Goal: Task Accomplishment & Management: Manage account settings

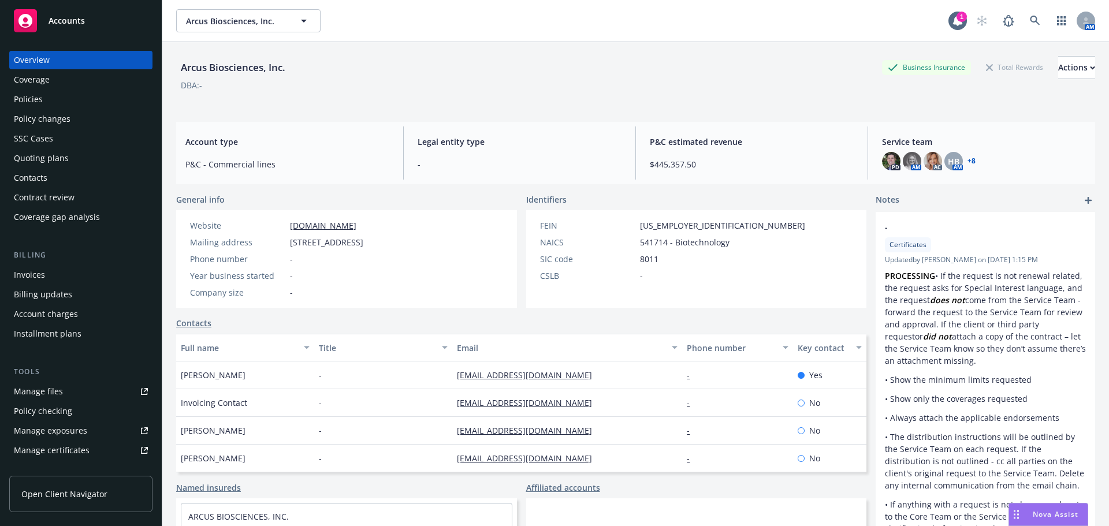
scroll to position [58, 0]
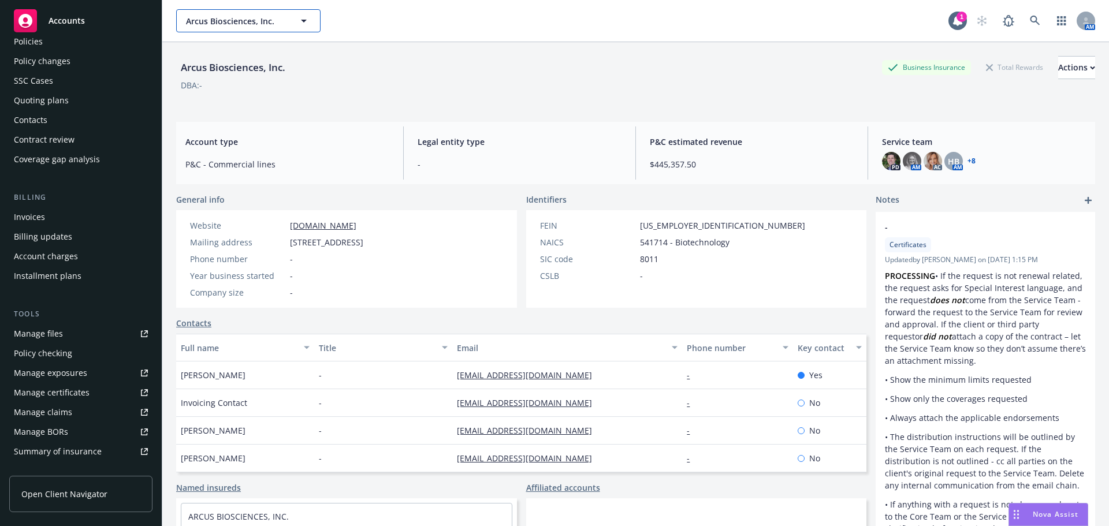
click at [242, 17] on span "Arcus Biosciences, Inc." at bounding box center [236, 21] width 100 height 12
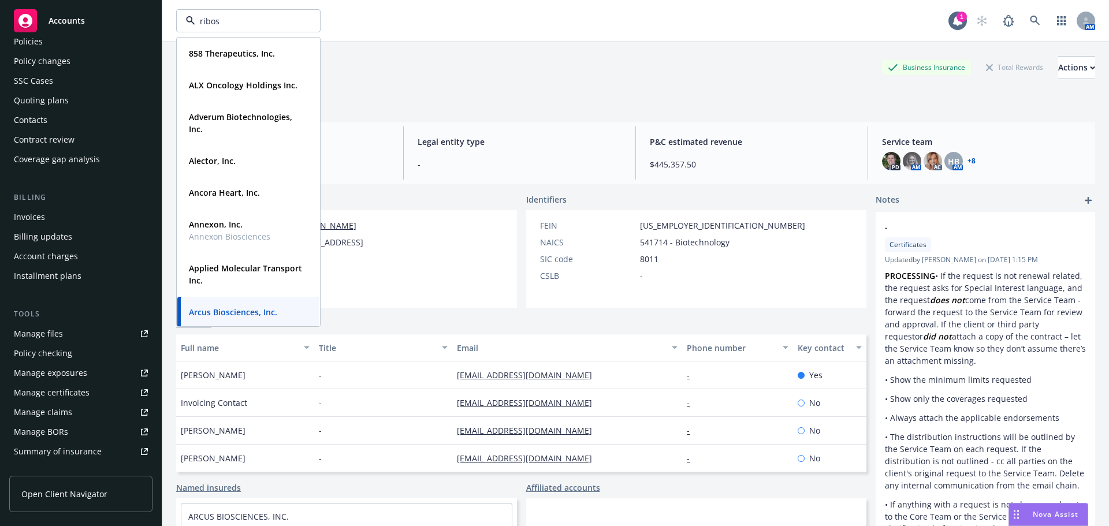
type input "ribosc"
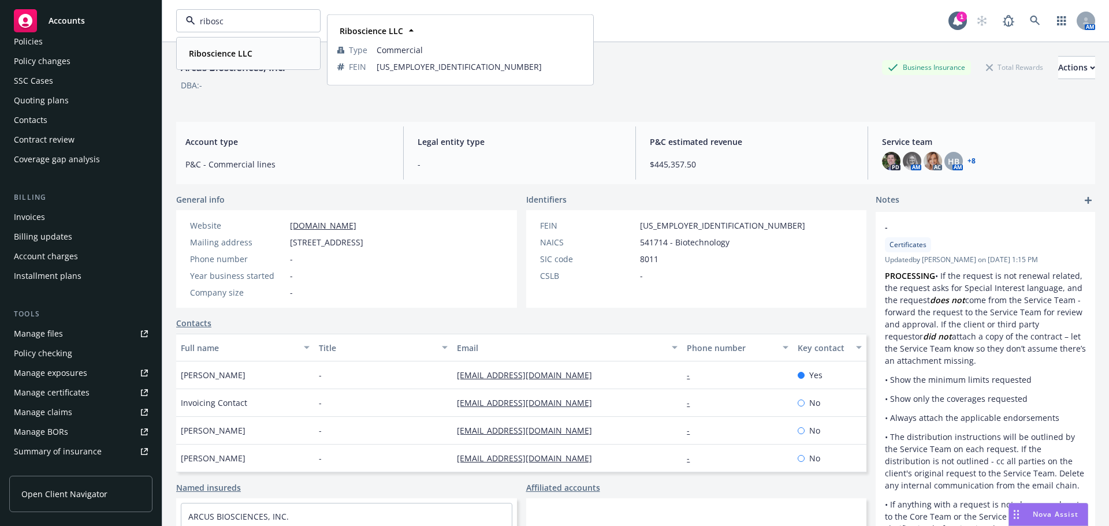
click at [249, 42] on div "Riboscience LLC Type Commercial FEIN 46-1330615" at bounding box center [248, 53] width 142 height 31
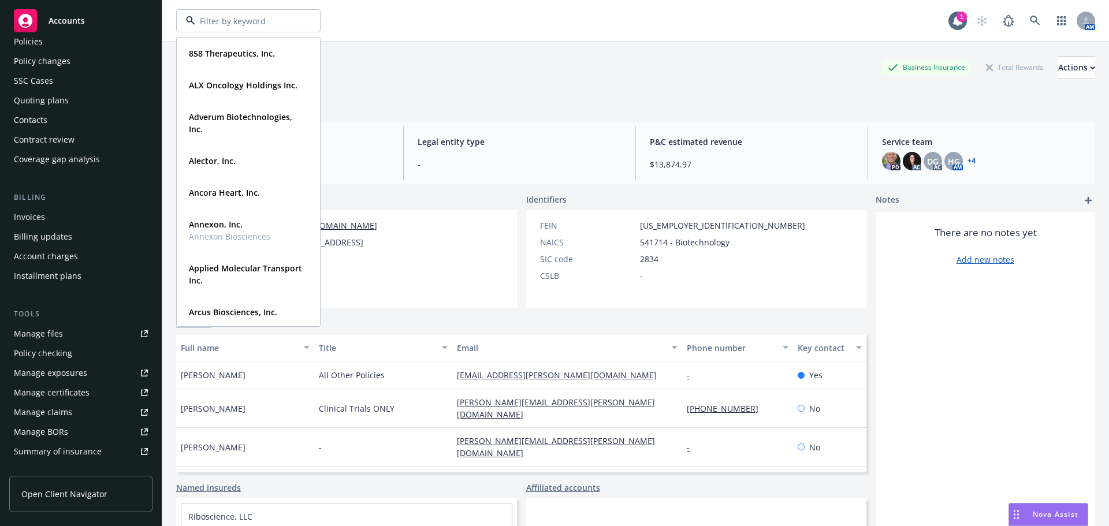
click at [968, 160] on link "+ 4" at bounding box center [972, 161] width 8 height 7
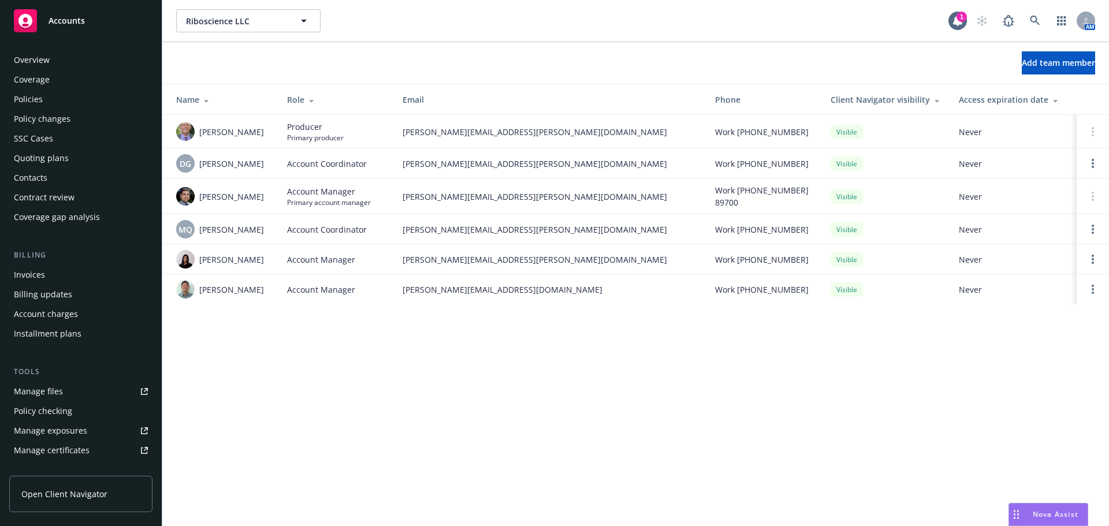
click at [61, 65] on div "Overview" at bounding box center [81, 60] width 134 height 18
